Goal: Use online tool/utility: Utilize a website feature to perform a specific function

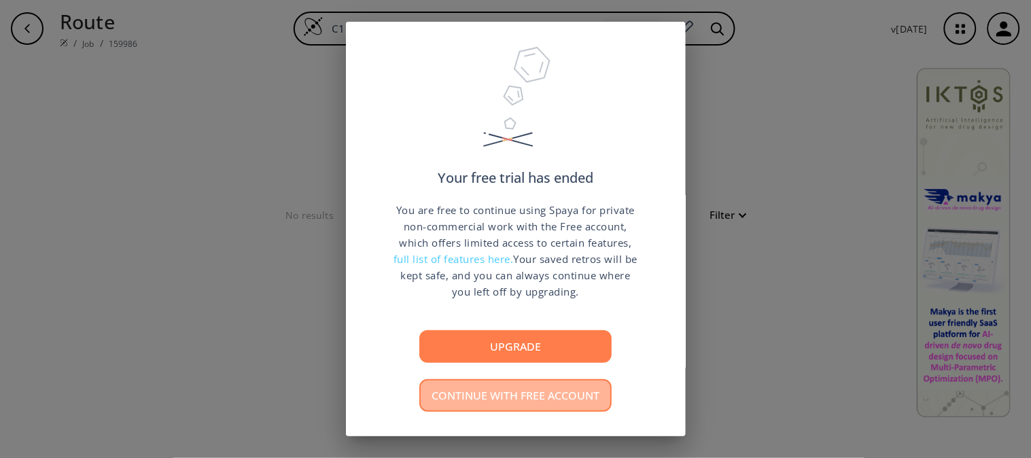
click at [531, 396] on button "Continue with free account" at bounding box center [515, 395] width 192 height 33
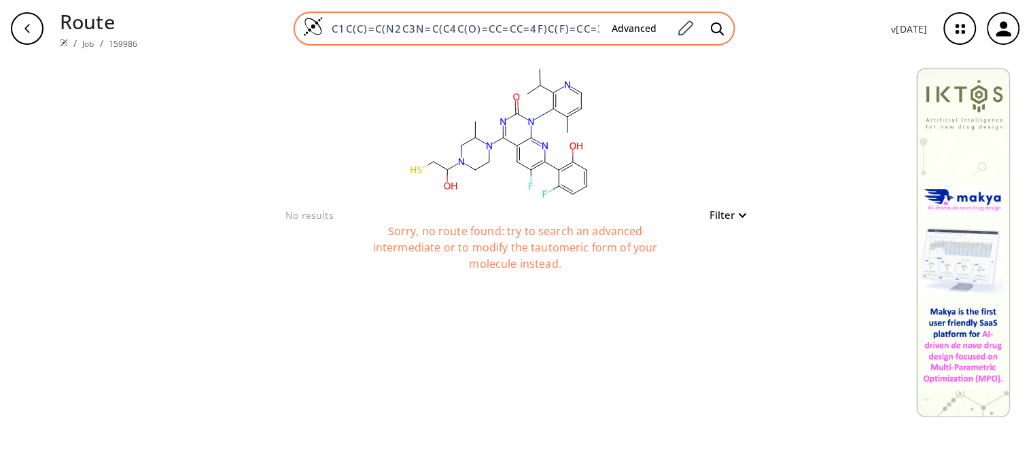
click at [512, 27] on input "C1C(C)=C(N2C3N=C(C4C(O)=CC=CC=4F)C(F)=CC=3C(N3C(C)CN(C(O)CS)CC3)=NC2=O)C(C(C)C)…" at bounding box center [461, 29] width 277 height 14
paste input "C(=N)c1cc(CN)c2c(c1O)=CC(N)C(CC=O)C=2"
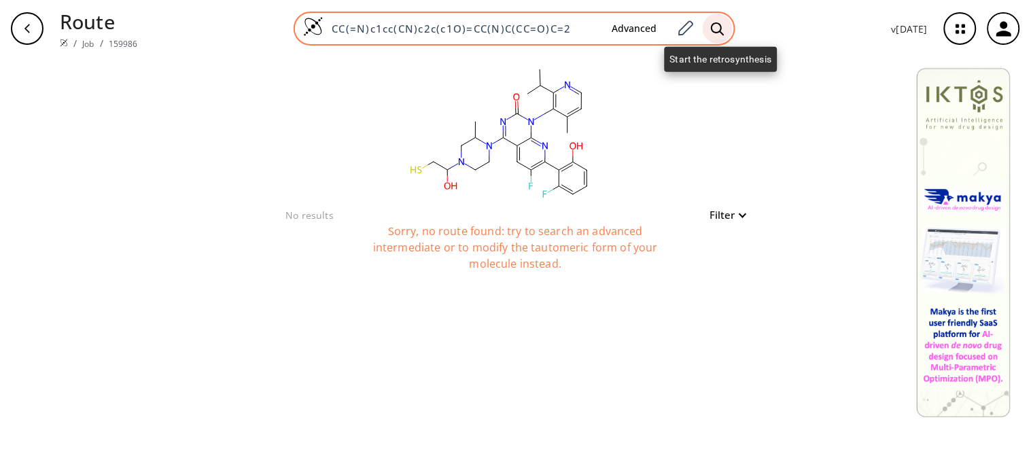
type input "CC(=N)c1cc(CN)c2c(c1O)=CC(N)C(CC=O)C=2"
click at [725, 36] on div at bounding box center [717, 29] width 30 height 30
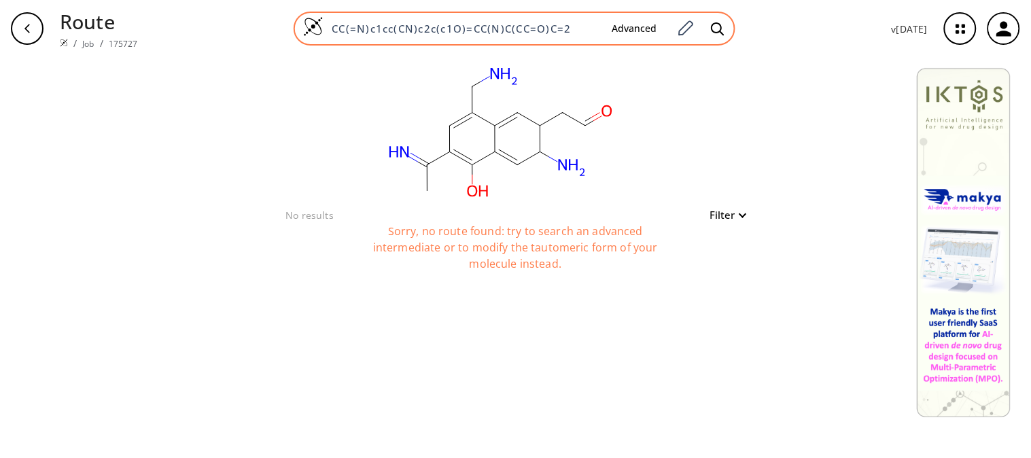
click at [376, 24] on input "CC(=N)c1cc(CN)c2c(c1O)=CC(N)C(CC=O)C=2" at bounding box center [461, 29] width 277 height 14
drag, startPoint x: 334, startPoint y: 25, endPoint x: 370, endPoint y: 27, distance: 36.7
click at [370, 27] on input "CC(=N)c1cc(CN)c2c(c1O)=CC(N)C(CC=O)C=2" at bounding box center [461, 29] width 277 height 14
type input "c1cc(CN)c2c(c1O)=CC(N)C(CC=O)C=2"
click at [711, 24] on div at bounding box center [717, 29] width 30 height 30
